Goal: Task Accomplishment & Management: Use online tool/utility

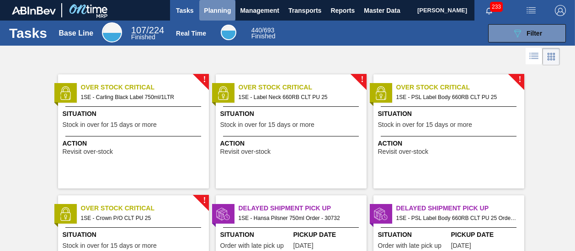
click at [213, 11] on span "Planning" at bounding box center [217, 10] width 27 height 11
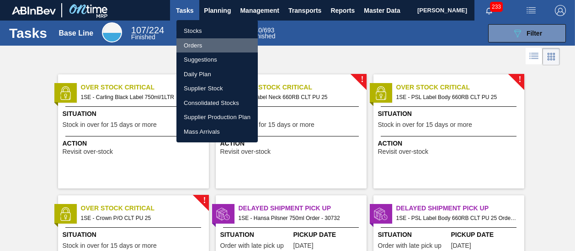
click at [201, 44] on li "Orders" at bounding box center [216, 45] width 81 height 15
checkbox input "true"
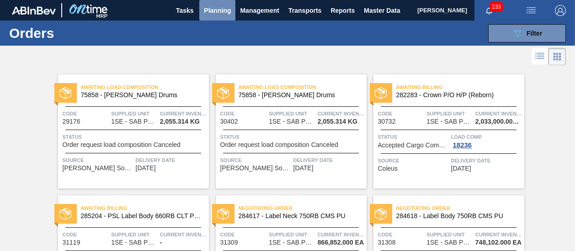
click at [214, 5] on span "Planning" at bounding box center [217, 10] width 27 height 11
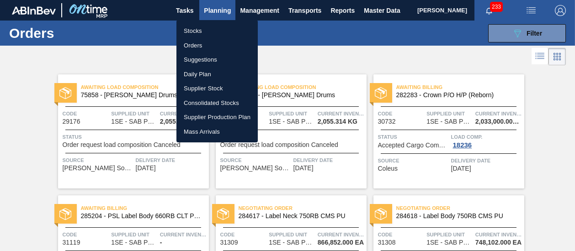
click at [190, 30] on li "Stocks" at bounding box center [216, 31] width 81 height 15
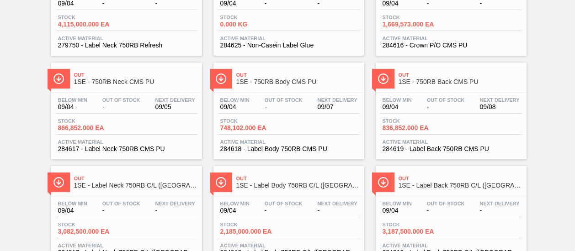
scroll to position [238, 0]
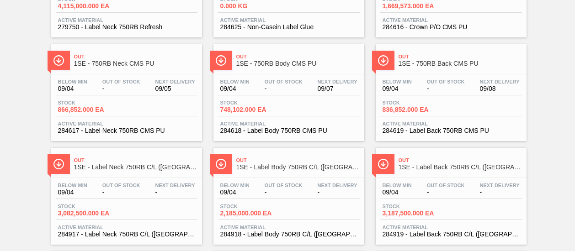
click at [282, 130] on span "284618 - Label Body 750RB CMS PU" at bounding box center [288, 130] width 137 height 7
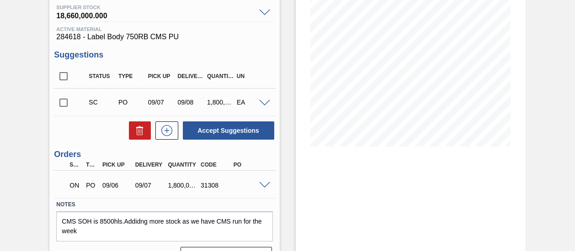
scroll to position [143, 0]
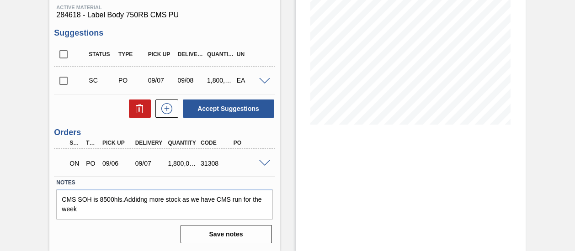
click at [261, 79] on span at bounding box center [264, 81] width 11 height 7
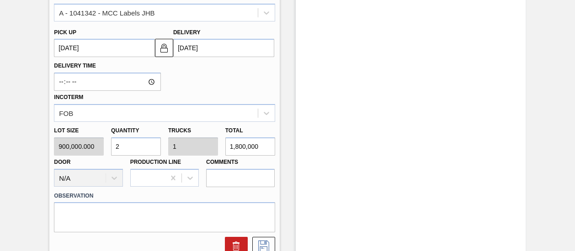
scroll to position [130, 0]
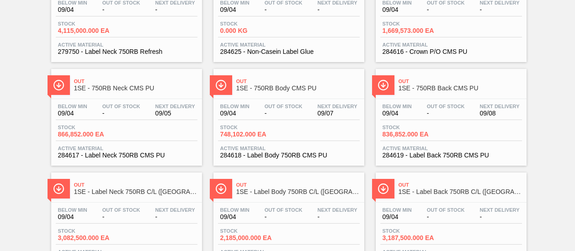
scroll to position [211, 0]
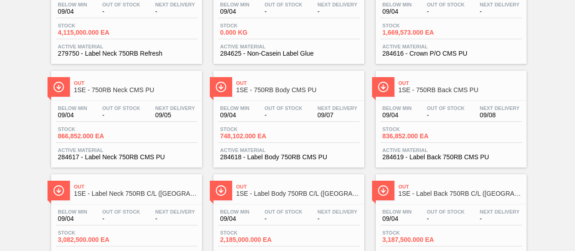
click at [147, 118] on div "Below Min 09/04 Out Of Stock - Next Delivery 09/05" at bounding box center [127, 114] width 142 height 16
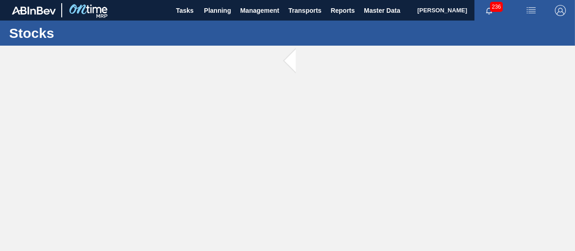
click at [147, 118] on main "Tasks Planning Management Transports Reports Master Data [PERSON_NAME] 236 Mark…" at bounding box center [287, 125] width 575 height 251
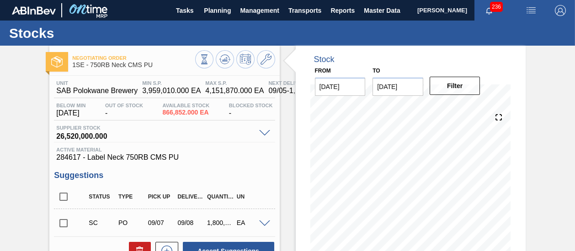
click at [346, 55] on div "Stock" at bounding box center [341, 60] width 62 height 10
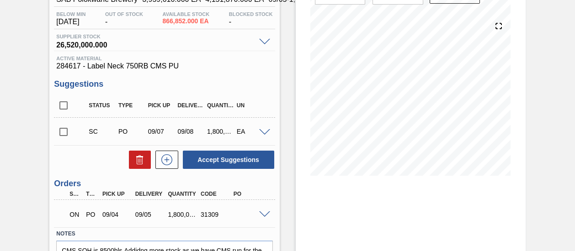
scroll to position [110, 0]
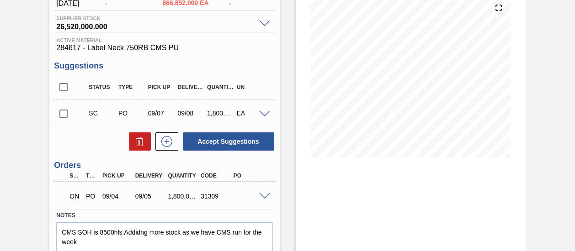
click at [268, 114] on span at bounding box center [264, 114] width 11 height 7
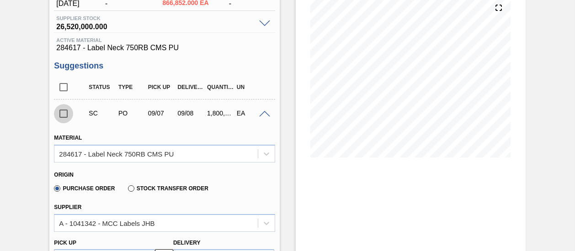
click at [65, 115] on input "checkbox" at bounding box center [63, 113] width 19 height 19
checkbox input "true"
click at [154, 136] on div "Material 284617 - Label Neck 750RB CMS PU" at bounding box center [164, 147] width 221 height 31
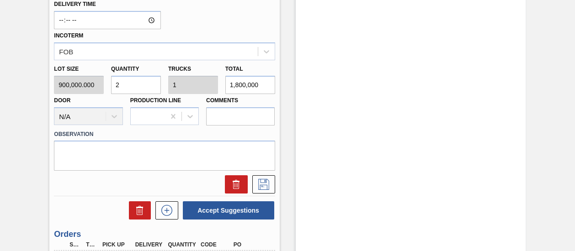
scroll to position [384, 0]
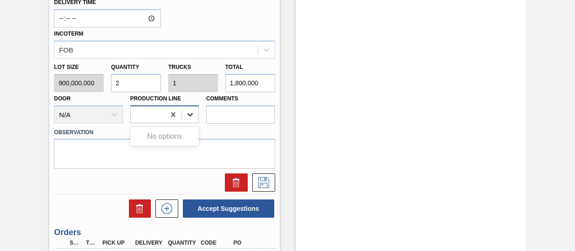
click at [190, 115] on icon at bounding box center [189, 114] width 9 height 9
click at [193, 115] on icon at bounding box center [189, 114] width 9 height 9
click at [261, 185] on icon at bounding box center [263, 181] width 5 height 7
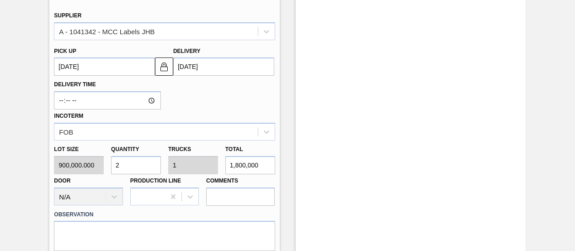
scroll to position [283, 0]
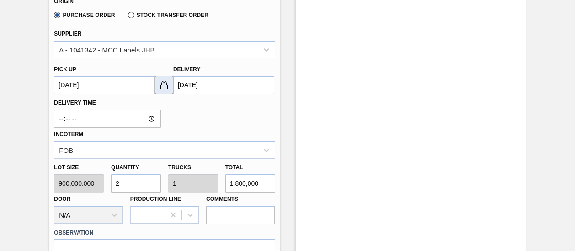
click at [164, 86] on img at bounding box center [164, 84] width 11 height 11
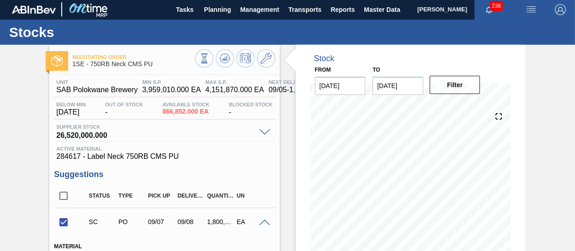
scroll to position [0, 0]
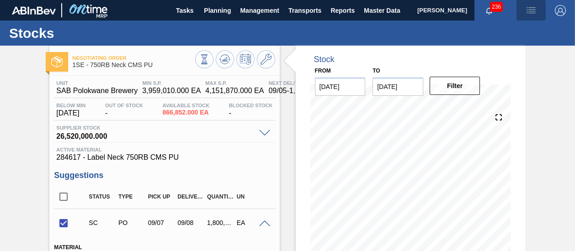
click at [528, 12] on img "button" at bounding box center [530, 10] width 11 height 11
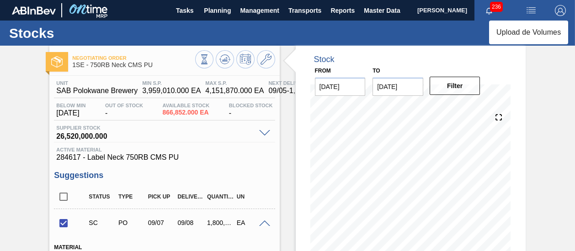
click at [241, 62] on div at bounding box center [287, 125] width 575 height 251
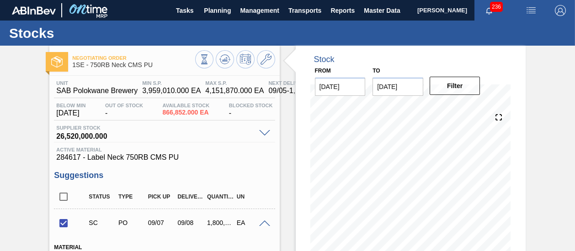
click at [241, 62] on icon at bounding box center [245, 59] width 11 height 11
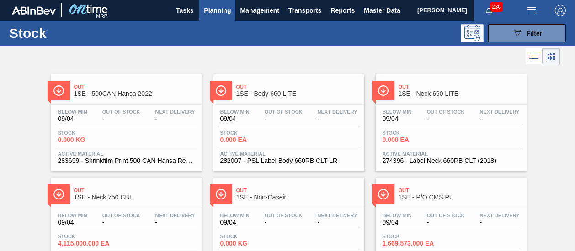
click at [529, 55] on icon at bounding box center [533, 56] width 11 height 11
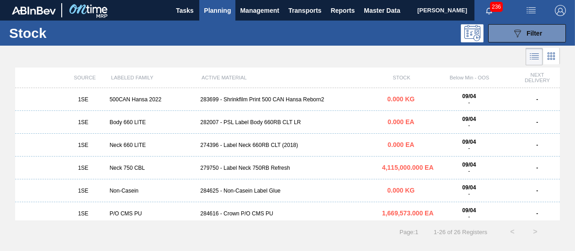
click at [264, 210] on div "1SE P/O CMS PU 284616 - Crown P/O CMS PU 1,669,573.000 EA 09/04 - -" at bounding box center [287, 213] width 544 height 23
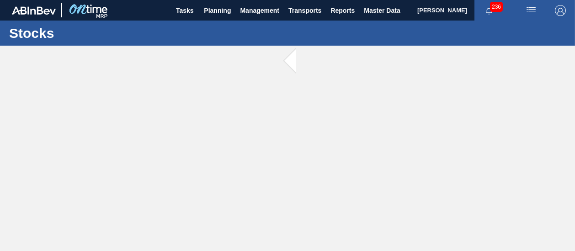
click at [264, 210] on main "Tasks Planning Management Transports Reports Master Data [PERSON_NAME] 236 Mark…" at bounding box center [287, 125] width 575 height 251
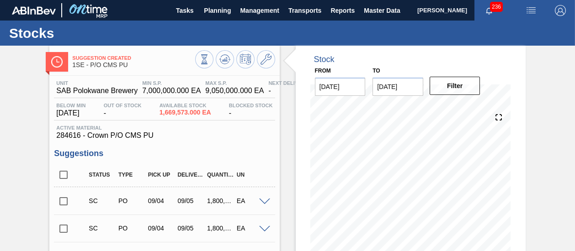
click at [365, 54] on div "Stock" at bounding box center [411, 55] width 208 height 19
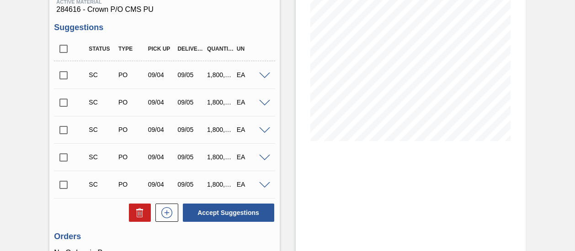
scroll to position [128, 0]
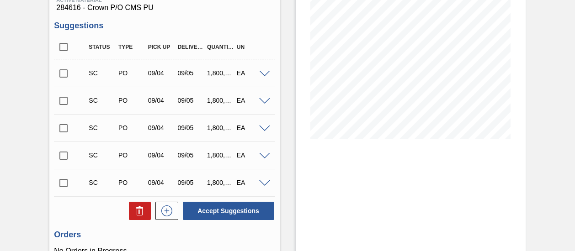
click at [261, 73] on span at bounding box center [264, 74] width 11 height 7
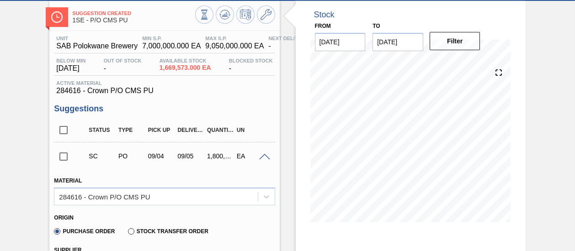
scroll to position [26, 0]
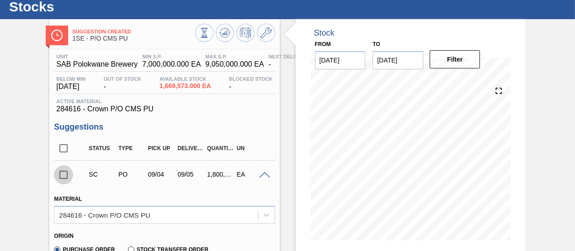
click at [63, 175] on input "checkbox" at bounding box center [63, 174] width 19 height 19
checkbox input "true"
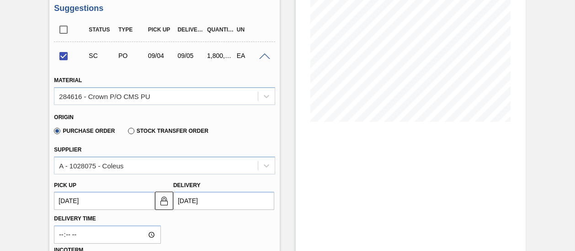
scroll to position [118, 0]
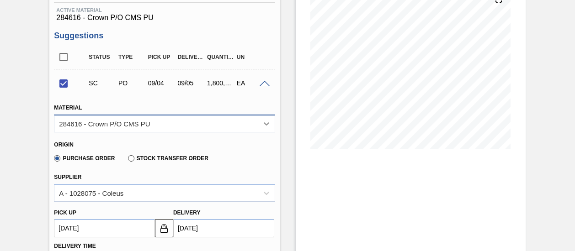
click at [262, 127] on icon at bounding box center [266, 123] width 9 height 9
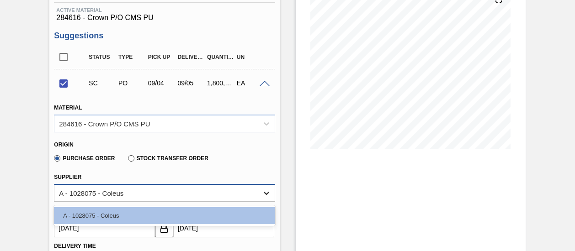
click at [267, 192] on icon at bounding box center [266, 193] width 9 height 9
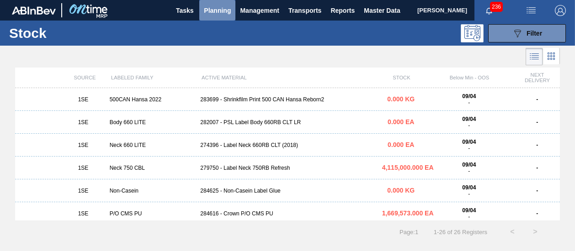
click at [211, 12] on span "Planning" at bounding box center [217, 10] width 27 height 11
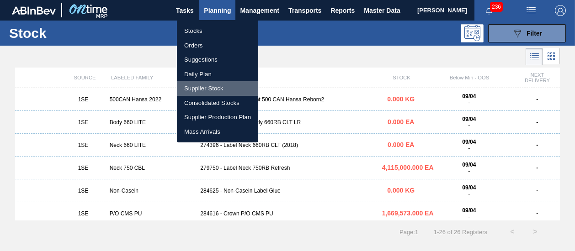
click at [211, 87] on li "Supplier Stock" at bounding box center [217, 88] width 81 height 15
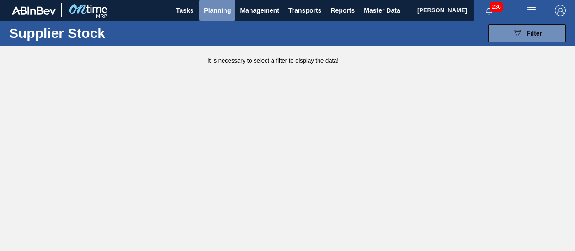
click at [208, 6] on span "Planning" at bounding box center [217, 10] width 27 height 11
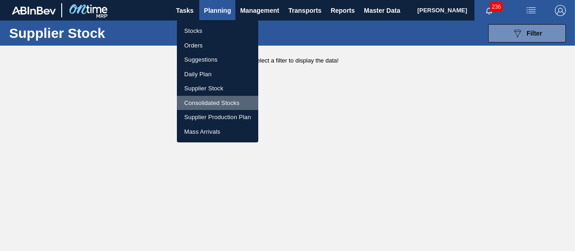
click at [229, 100] on li "Consolidated Stocks" at bounding box center [217, 103] width 81 height 15
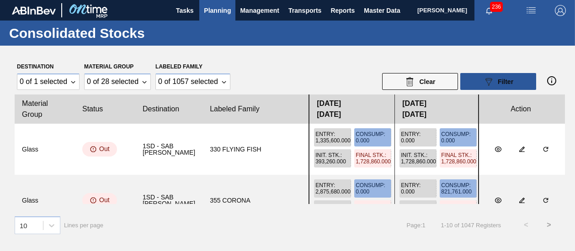
click at [550, 225] on button ">" at bounding box center [548, 225] width 23 height 23
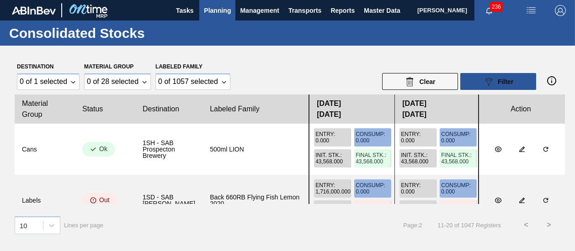
click at [550, 225] on button ">" at bounding box center [548, 225] width 23 height 23
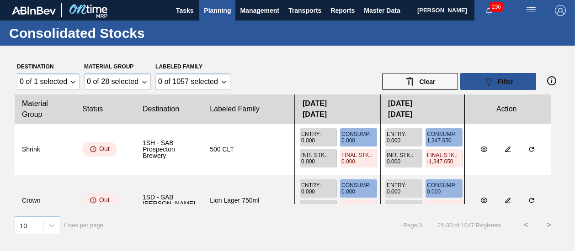
click at [550, 225] on button ">" at bounding box center [548, 225] width 23 height 23
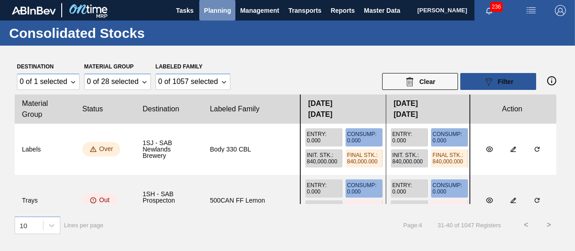
click at [216, 8] on span "Planning" at bounding box center [217, 10] width 27 height 11
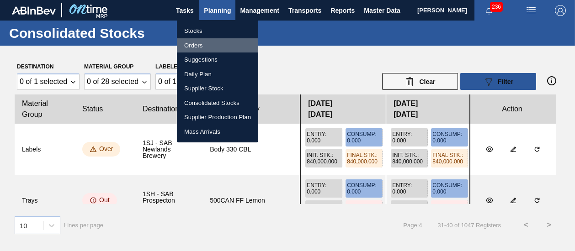
click at [198, 47] on li "Orders" at bounding box center [217, 45] width 81 height 15
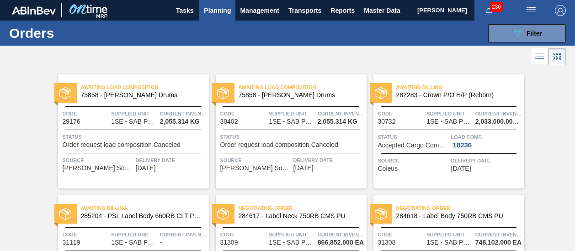
click at [541, 59] on icon at bounding box center [539, 56] width 11 height 11
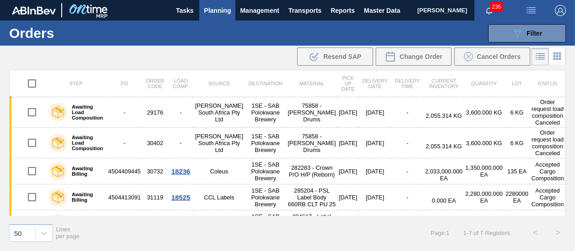
drag, startPoint x: 573, startPoint y: 178, endPoint x: 573, endPoint y: 163, distance: 14.6
click at [573, 163] on div "Step PO Order Code Load Comp. Source Destination Material Pick up Date Delivery…" at bounding box center [287, 160] width 575 height 180
drag, startPoint x: 566, startPoint y: 146, endPoint x: 574, endPoint y: 137, distance: 12.3
click at [574, 0] on html "Tasks Planning Management Transports Reports Master Data [PERSON_NAME] 236 Mark…" at bounding box center [287, 0] width 575 height 0
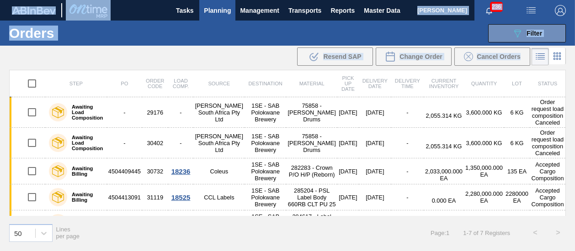
drag, startPoint x: 574, startPoint y: 137, endPoint x: 567, endPoint y: 163, distance: 27.0
click at [567, 163] on div "Step PO Order Code Load Comp. Source Destination Material Pick up Date Delivery…" at bounding box center [287, 160] width 575 height 180
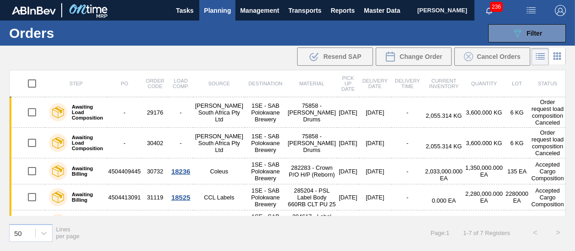
click at [490, 223] on div "Page : 1 1 - 7 of 7 Registers < >" at bounding box center [499, 233] width 139 height 23
click at [392, 242] on div "50 Lines per page Page : 1 1 - 7 of 7 Registers < >" at bounding box center [287, 233] width 575 height 34
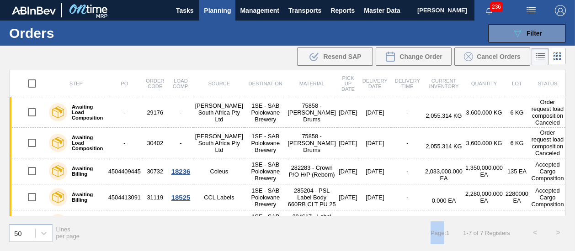
click at [392, 242] on div "50 Lines per page Page : 1 1 - 7 of 7 Registers < >" at bounding box center [287, 233] width 575 height 34
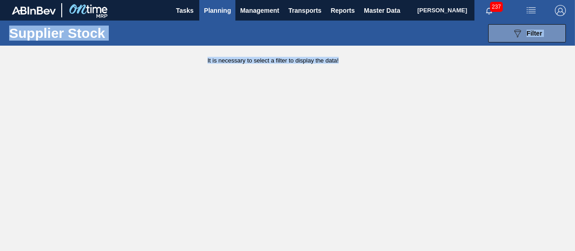
drag, startPoint x: 100, startPoint y: 145, endPoint x: 156, endPoint y: 171, distance: 61.7
click at [156, 171] on main "Tasks Planning Management Transports Reports Master Data Shimi Mahole 237 Mark …" at bounding box center [287, 125] width 575 height 251
click at [180, 10] on span "Tasks" at bounding box center [184, 10] width 20 height 11
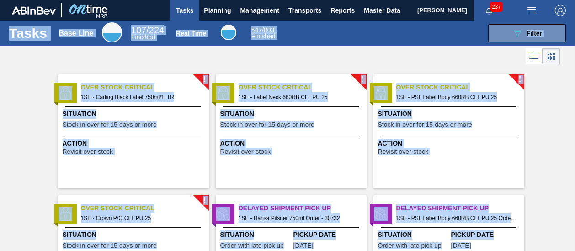
click at [231, 52] on div at bounding box center [287, 57] width 575 height 22
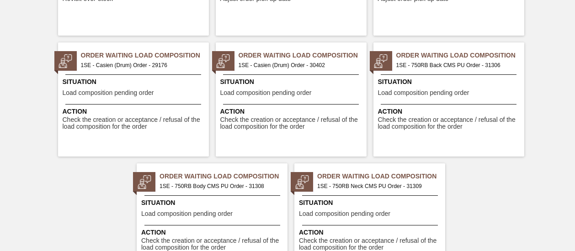
scroll to position [292, 0]
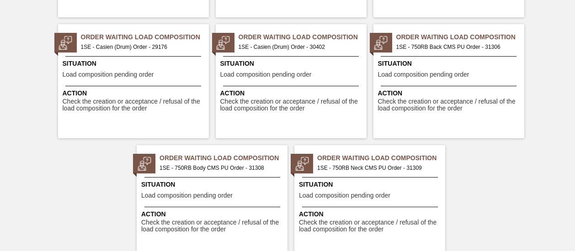
click at [450, 75] on span "Load composition pending order" at bounding box center [423, 74] width 91 height 7
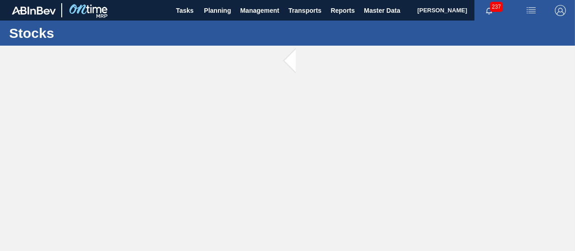
click at [450, 75] on main "Tasks Planning Management Transports Reports Master Data [PERSON_NAME] 237 Mark…" at bounding box center [287, 125] width 575 height 251
click at [495, 10] on span "237" at bounding box center [496, 7] width 13 height 10
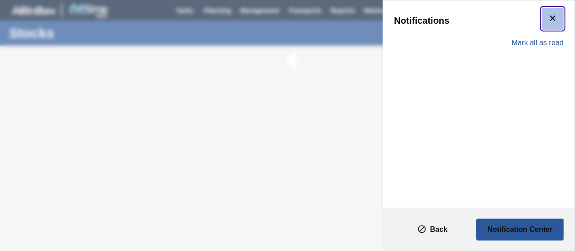
click at [553, 16] on icon "botão de ícone" at bounding box center [552, 18] width 11 height 11
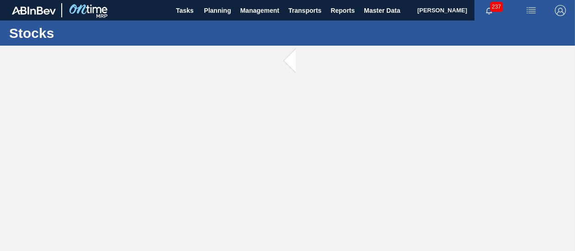
click at [491, 5] on span "237" at bounding box center [496, 7] width 13 height 10
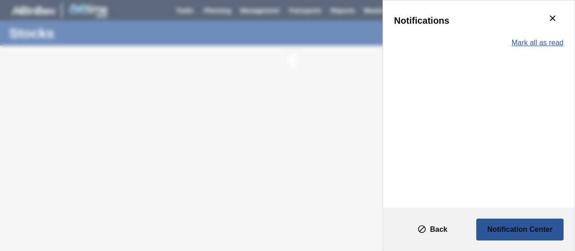
click at [523, 44] on span "Mark all as read" at bounding box center [537, 43] width 52 height 8
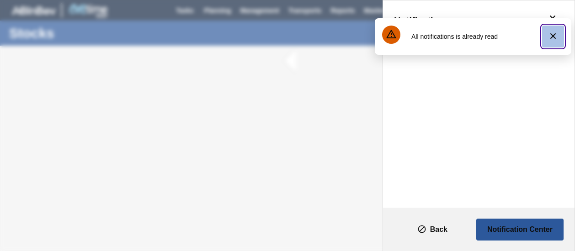
click at [554, 37] on icon "botão de ícone" at bounding box center [552, 35] width 5 height 5
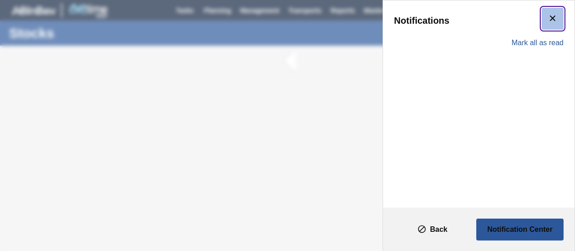
click at [553, 13] on icon "botão de ícone" at bounding box center [552, 18] width 11 height 11
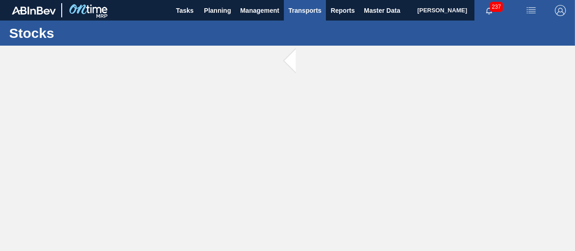
click at [301, 4] on button "Transports" at bounding box center [305, 10] width 42 height 21
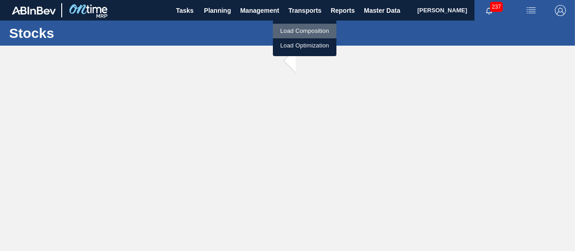
click at [311, 34] on li "Load Composition" at bounding box center [304, 31] width 63 height 15
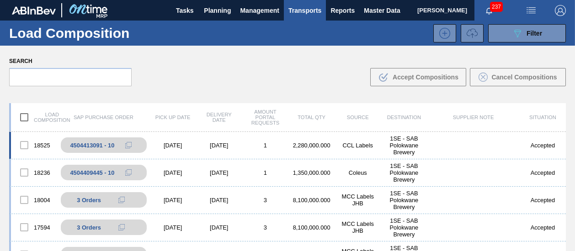
click at [280, 142] on div "1" at bounding box center [265, 145] width 46 height 7
click at [280, 0] on body "Tasks Planning Management Transports Reports Master Data Shimi Mahole 237 Mark …" at bounding box center [287, 0] width 575 height 0
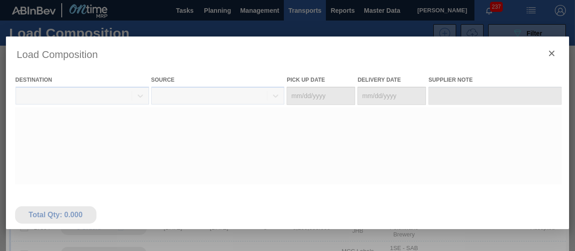
type Date "[DATE]"
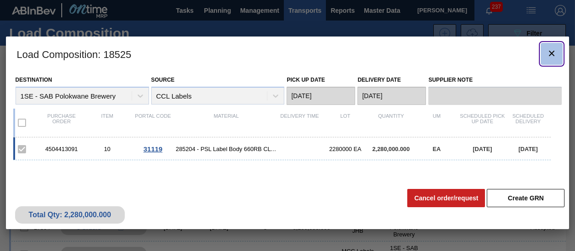
click at [555, 53] on icon "botão de ícone" at bounding box center [551, 53] width 11 height 11
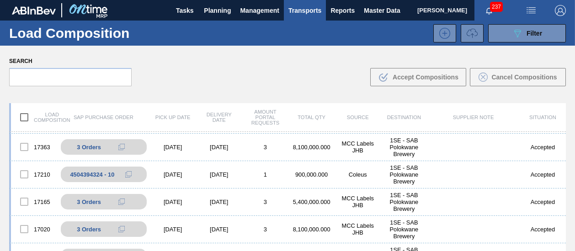
scroll to position [164, 0]
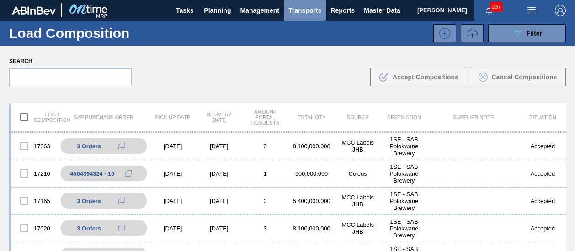
click at [308, 7] on span "Transports" at bounding box center [304, 10] width 33 height 11
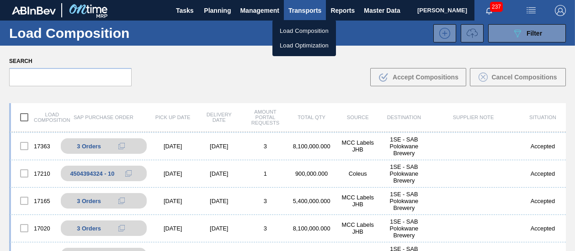
click at [311, 44] on li "Load Optimization" at bounding box center [303, 45] width 63 height 15
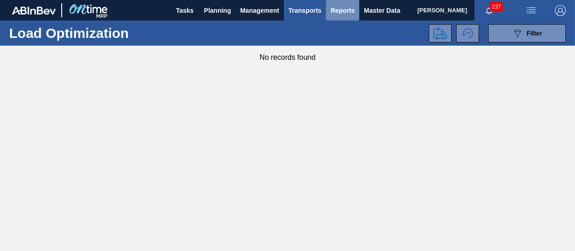
click at [332, 7] on span "Reports" at bounding box center [342, 10] width 24 height 11
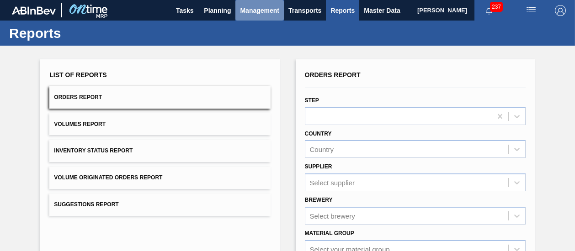
click at [278, 11] on span "Management" at bounding box center [259, 10] width 39 height 11
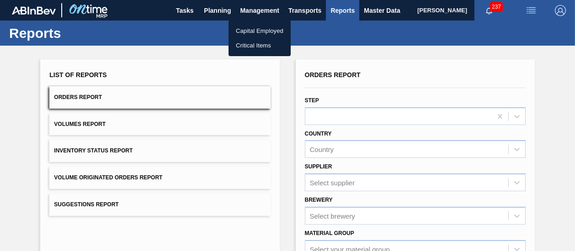
click at [264, 47] on li "Critical Items" at bounding box center [259, 45] width 62 height 15
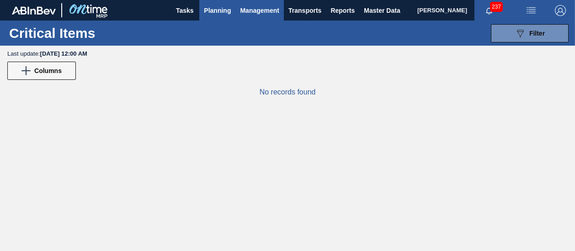
click at [213, 9] on span "Planning" at bounding box center [217, 10] width 27 height 11
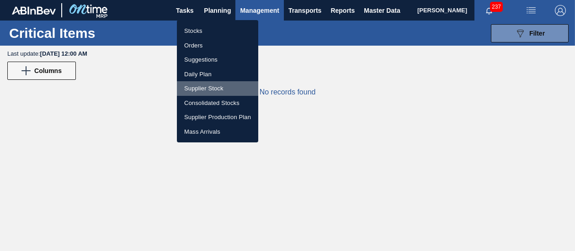
click at [219, 87] on li "Supplier Stock" at bounding box center [217, 88] width 81 height 15
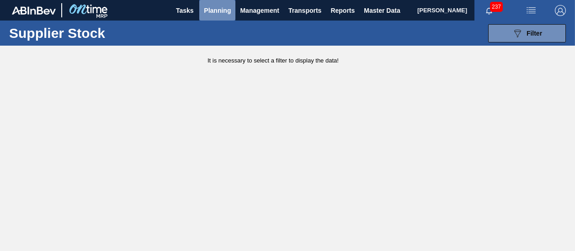
click at [218, 12] on span "Planning" at bounding box center [217, 10] width 27 height 11
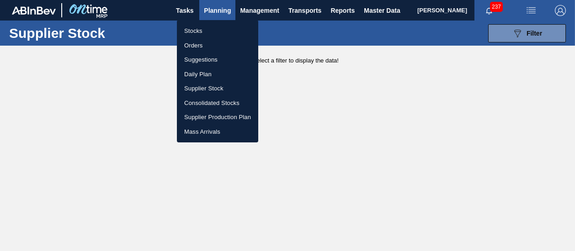
click at [218, 12] on div at bounding box center [287, 125] width 575 height 251
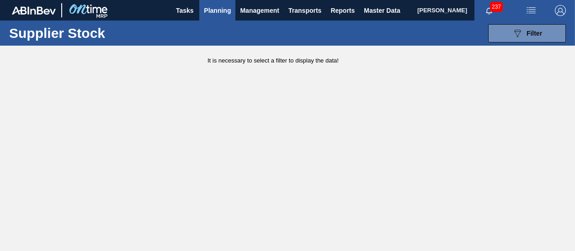
click at [219, 9] on span "Planning" at bounding box center [217, 10] width 27 height 11
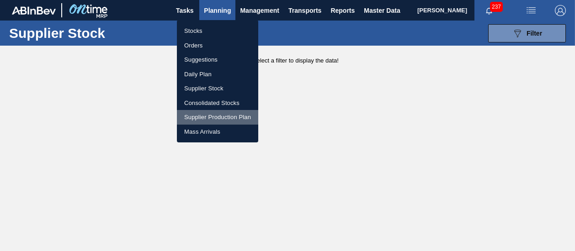
click at [228, 116] on li "Supplier Production Plan" at bounding box center [217, 117] width 81 height 15
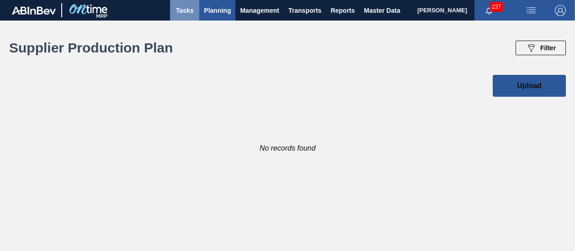
click at [198, 12] on button "Tasks" at bounding box center [184, 10] width 29 height 21
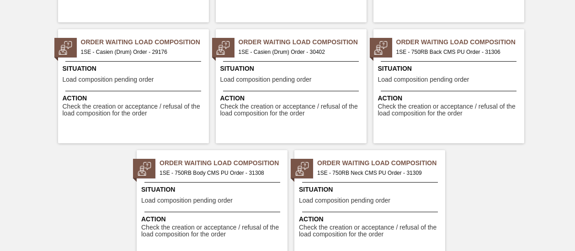
scroll to position [286, 0]
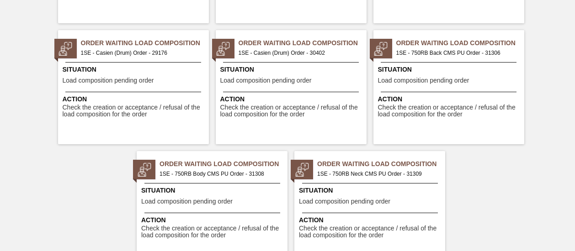
click at [406, 77] on span "Load composition pending order" at bounding box center [423, 80] width 91 height 7
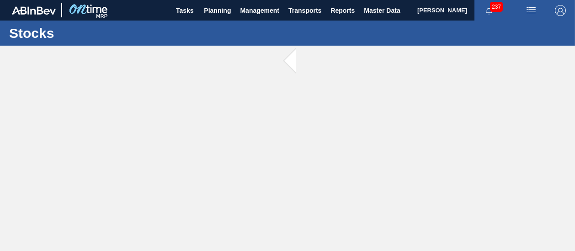
click at [406, 77] on main "Tasks Planning Management Transports Reports Master Data [PERSON_NAME] 237 Mark…" at bounding box center [287, 125] width 575 height 251
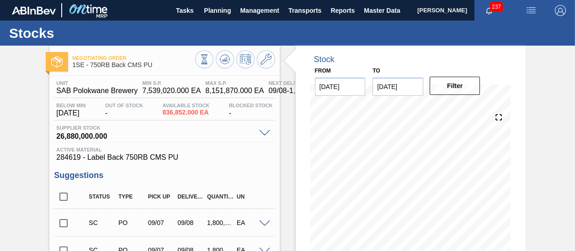
click at [516, 93] on div "Stock From [DATE] to [DATE] Filter 09/18 Stock Projection 8,036,852 SAP Plannin…" at bounding box center [411, 163] width 230 height 235
click at [266, 222] on span at bounding box center [264, 224] width 11 height 7
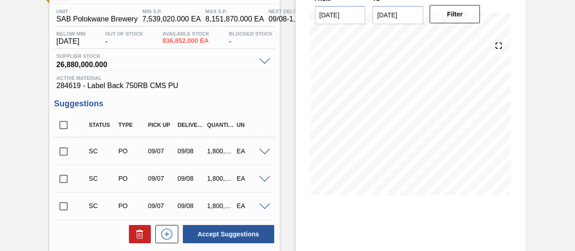
scroll to position [73, 0]
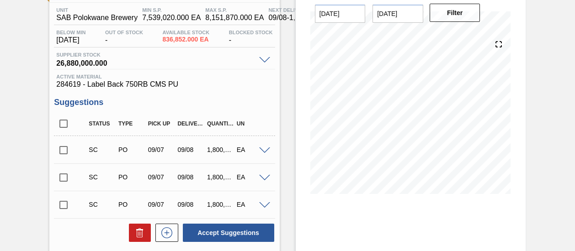
click at [265, 151] on span at bounding box center [264, 151] width 11 height 7
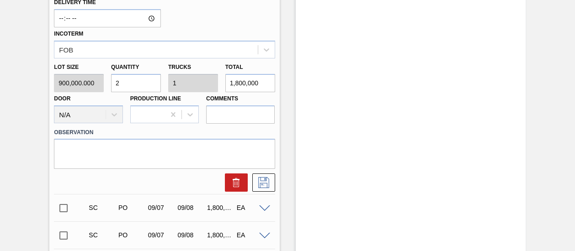
scroll to position [402, 0]
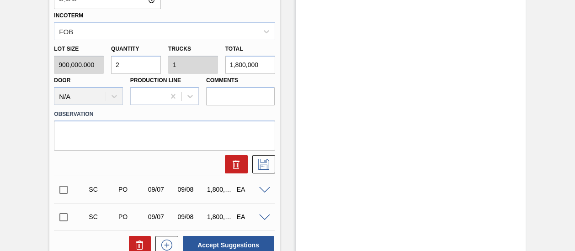
click at [265, 190] on span at bounding box center [264, 190] width 11 height 7
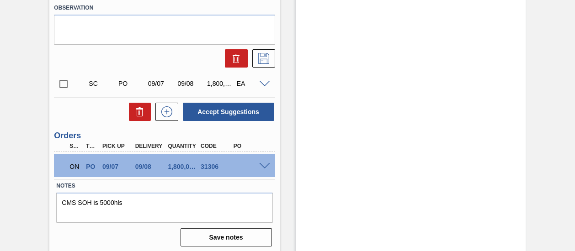
scroll to position [880, 0]
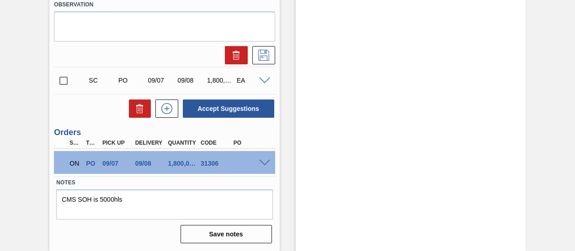
click at [262, 79] on span at bounding box center [264, 81] width 11 height 7
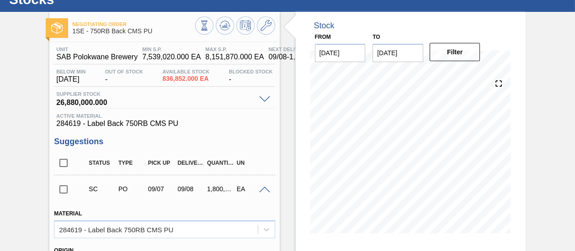
scroll to position [0, 0]
